Goal: Task Accomplishment & Management: Manage account settings

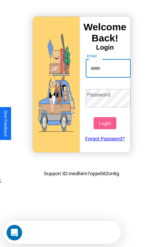
click at [109, 68] on input "Email" at bounding box center [108, 68] width 45 height 18
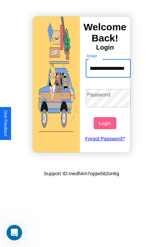
scroll to position [0, 28]
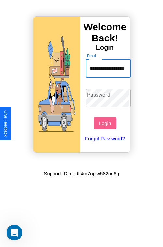
type input "**********"
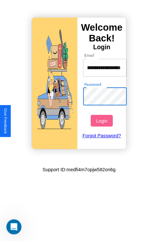
scroll to position [0, 0]
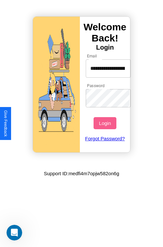
click at [106, 123] on button "Login" at bounding box center [105, 123] width 23 height 12
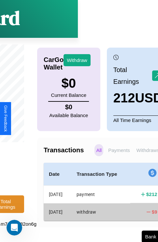
scroll to position [37, 82]
